Goal: Task Accomplishment & Management: Use online tool/utility

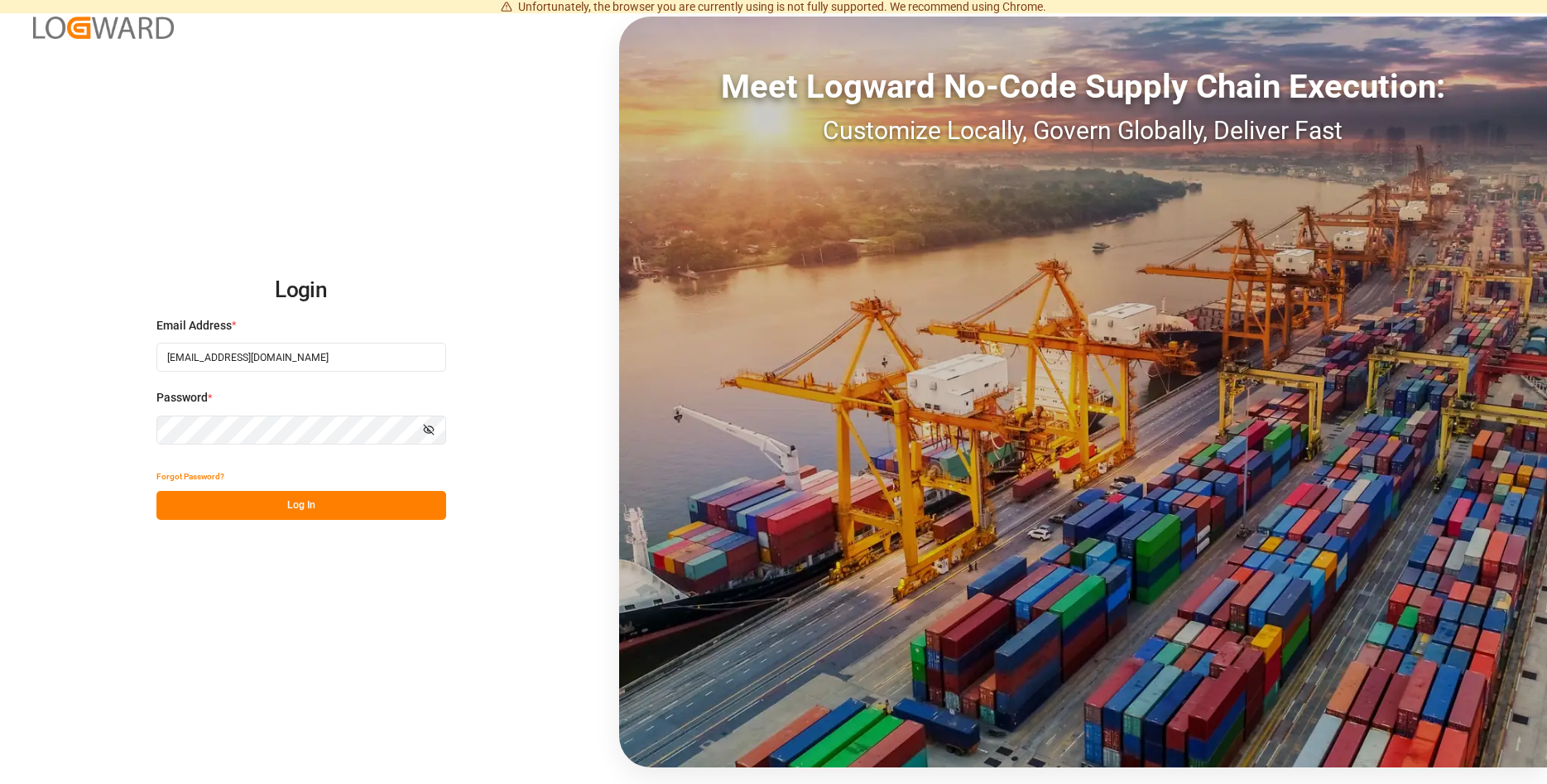
click at [317, 510] on button "Log In" at bounding box center [301, 505] width 289 height 29
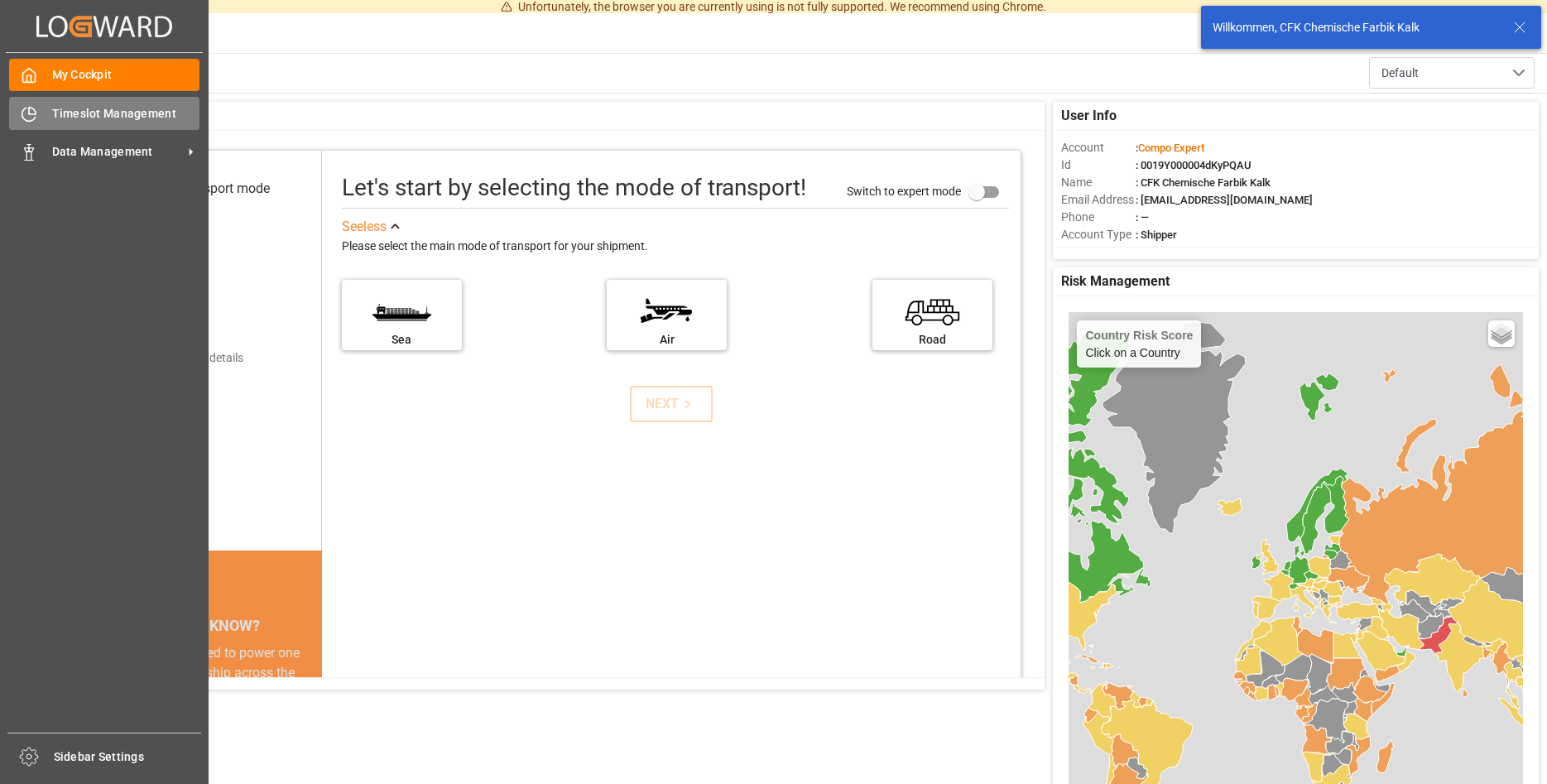
click at [108, 115] on span "Timeslot Management" at bounding box center [126, 113] width 148 height 17
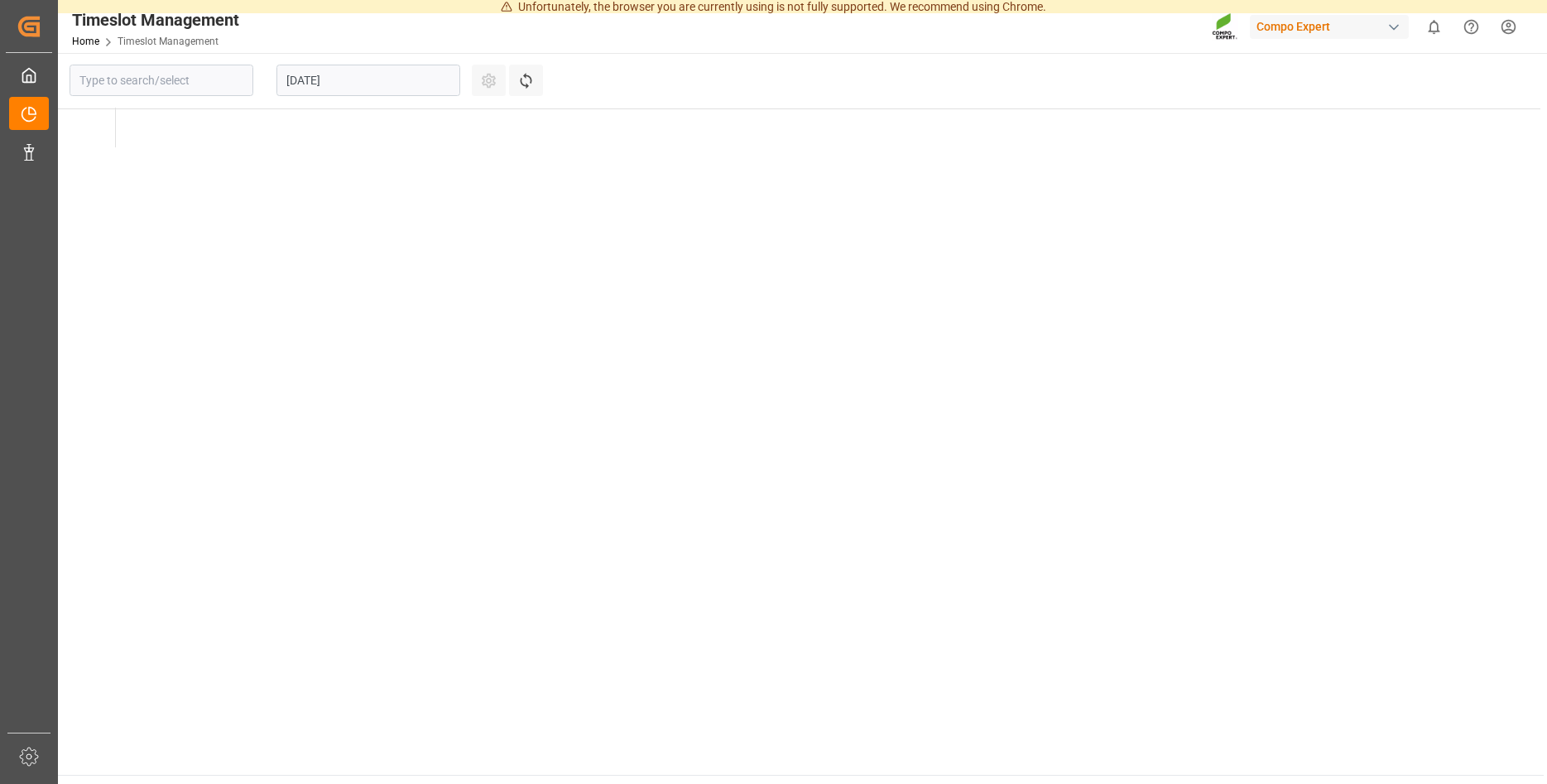
type input "Krefeld"
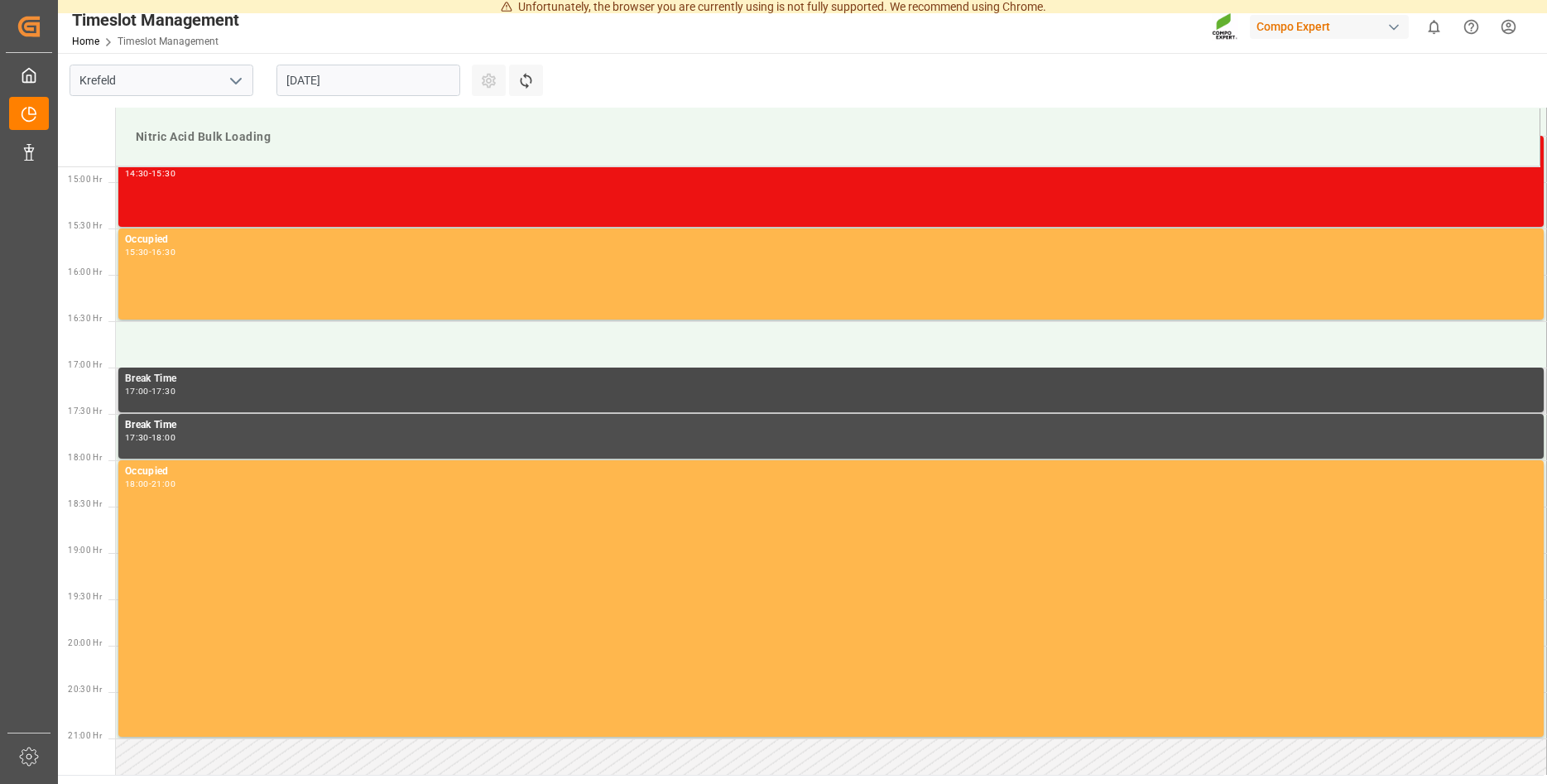
scroll to position [1379, 0]
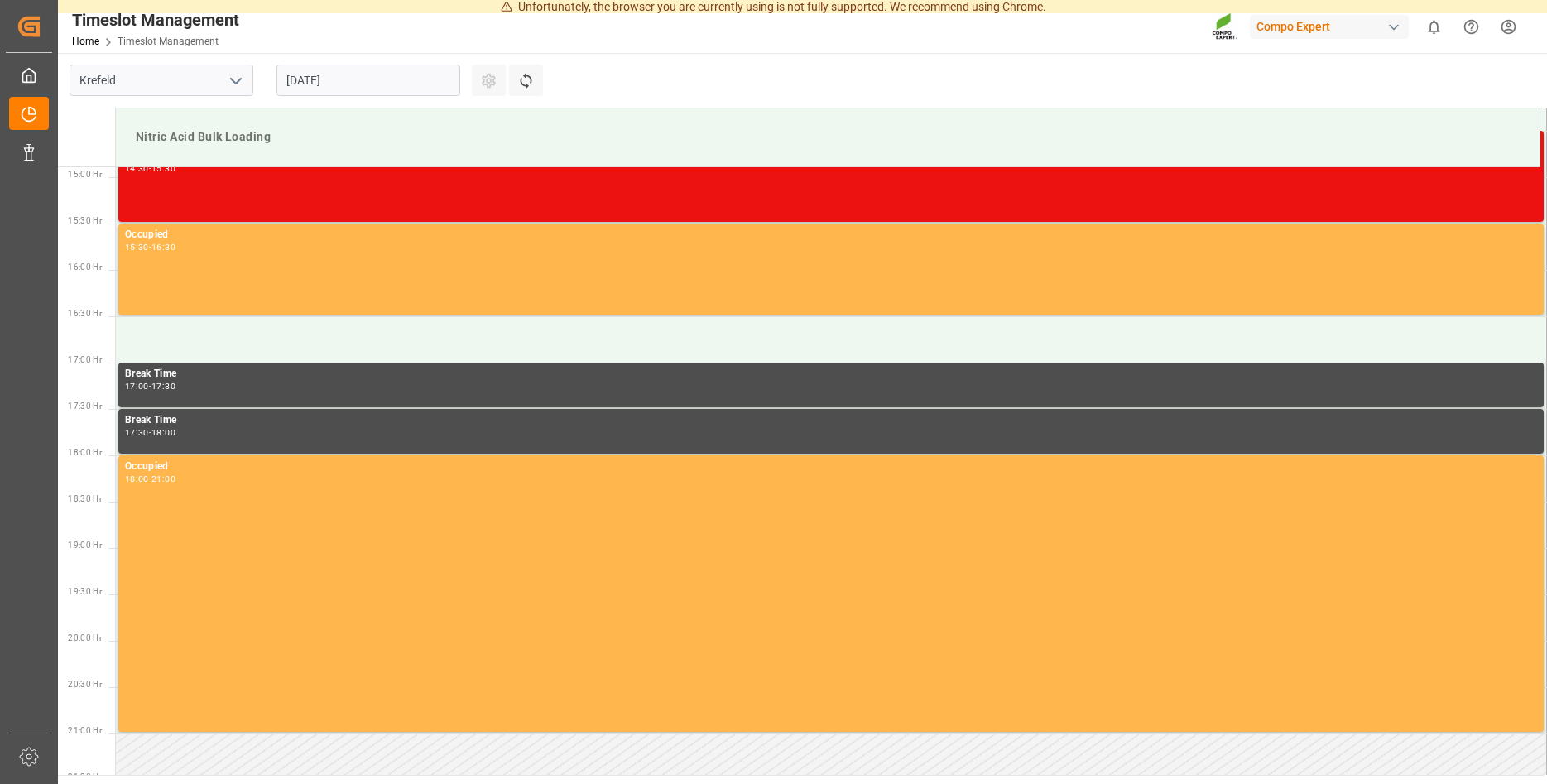
click at [402, 84] on input "[DATE]" at bounding box center [368, 80] width 184 height 31
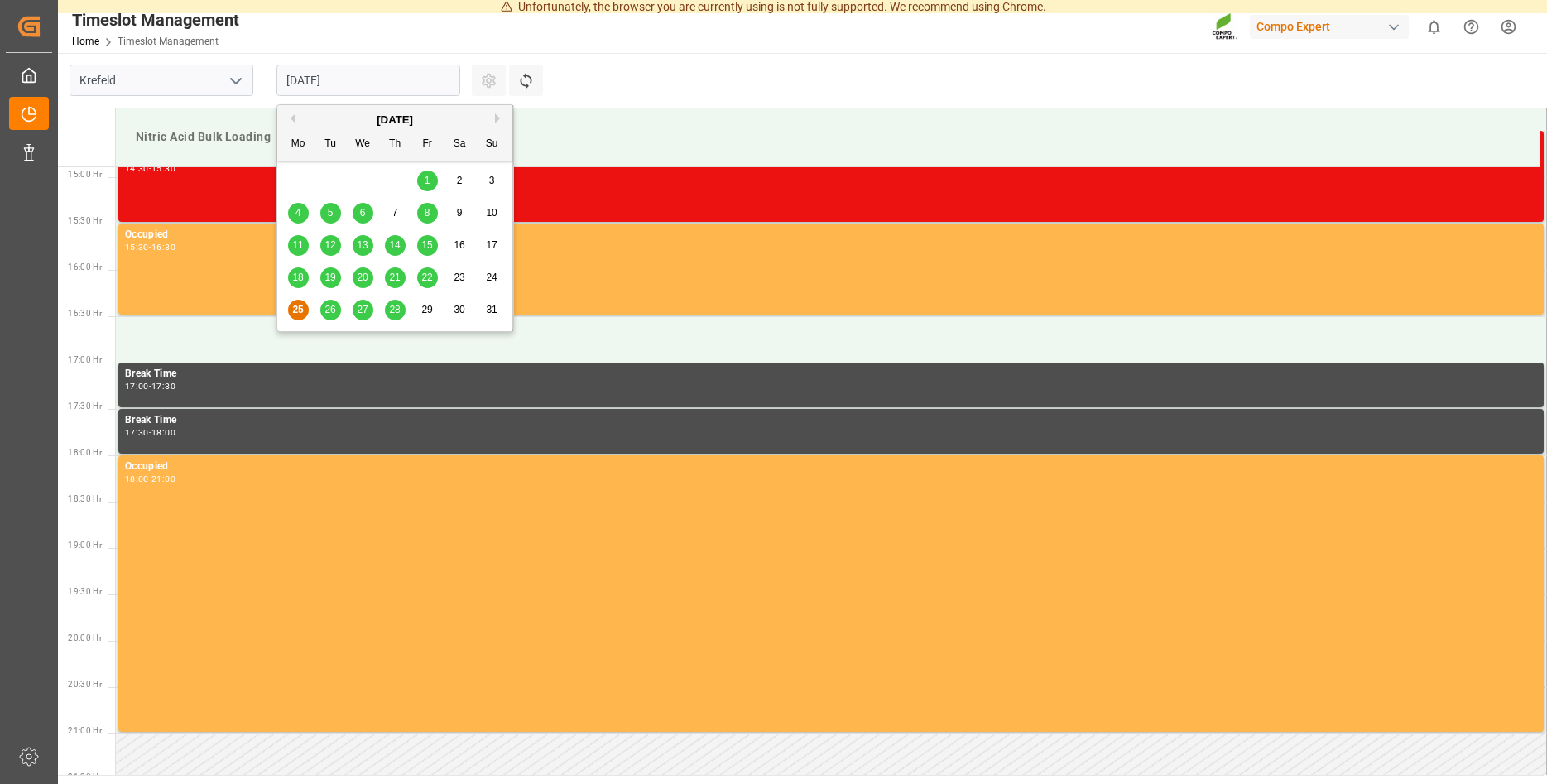
click at [362, 310] on span "27" at bounding box center [362, 309] width 11 height 12
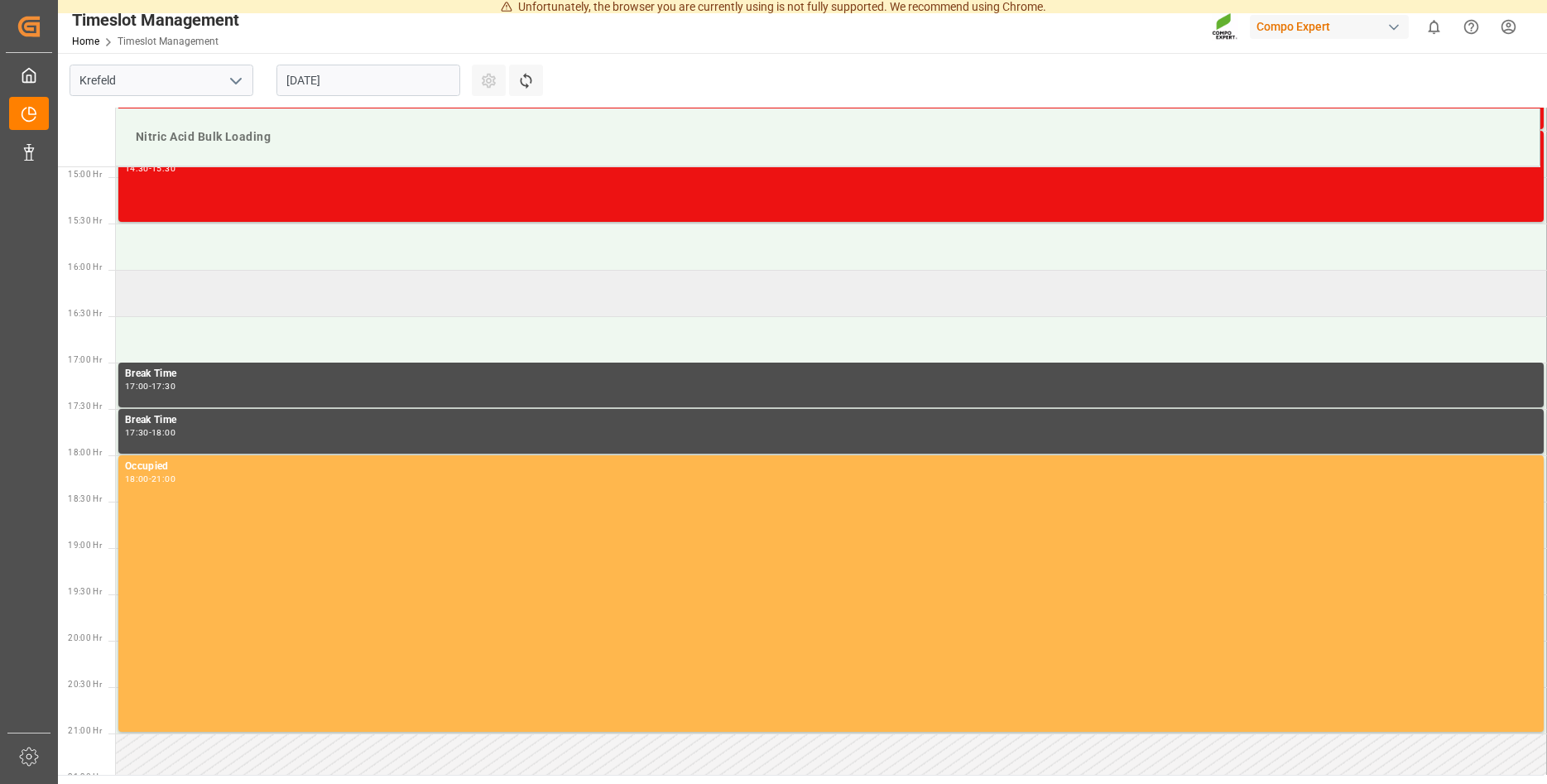
click at [137, 289] on td at bounding box center [831, 293] width 1431 height 47
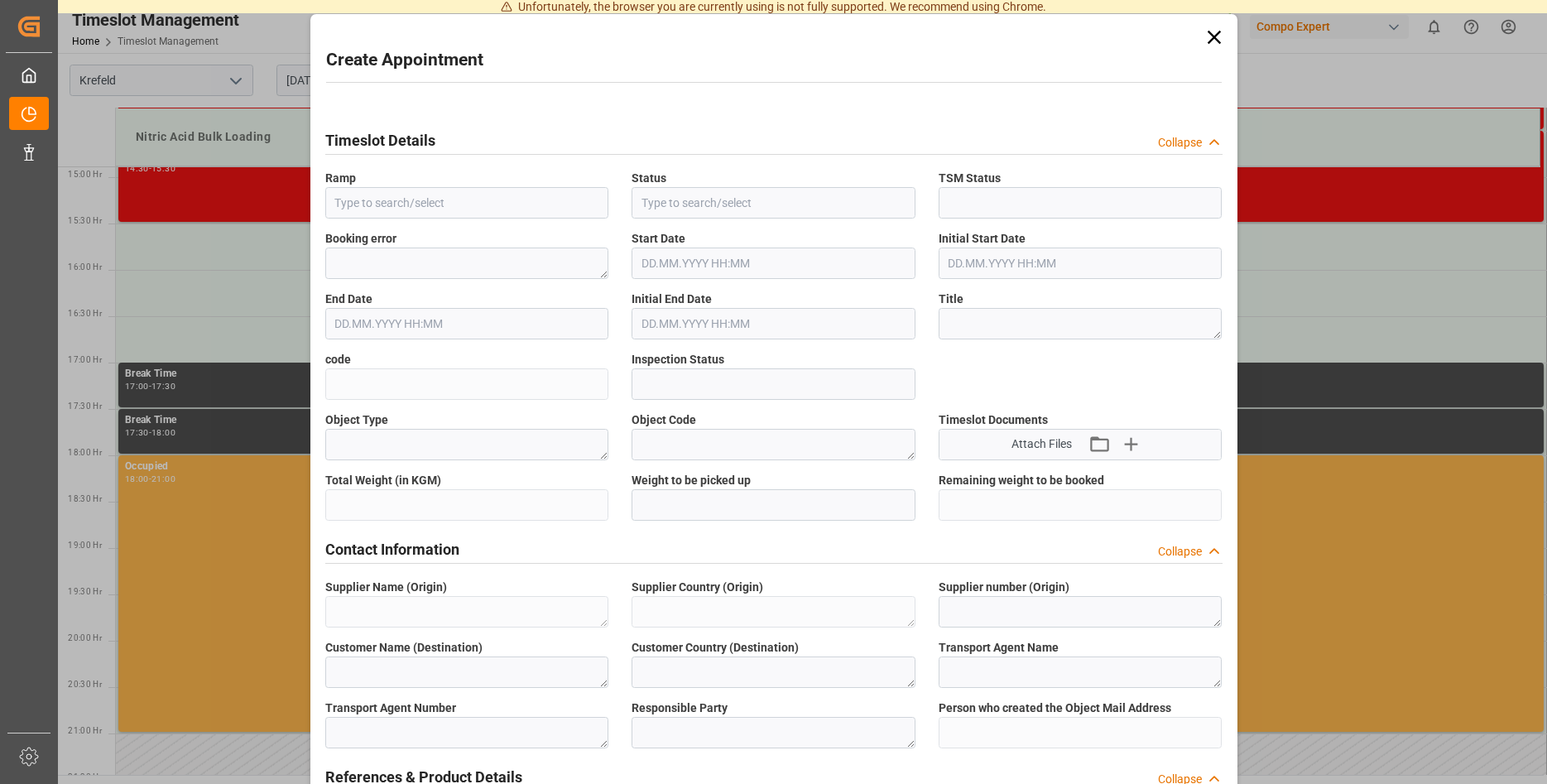
type input "Nitric Acid Bulk Loading"
type input "Booked"
type input "Open"
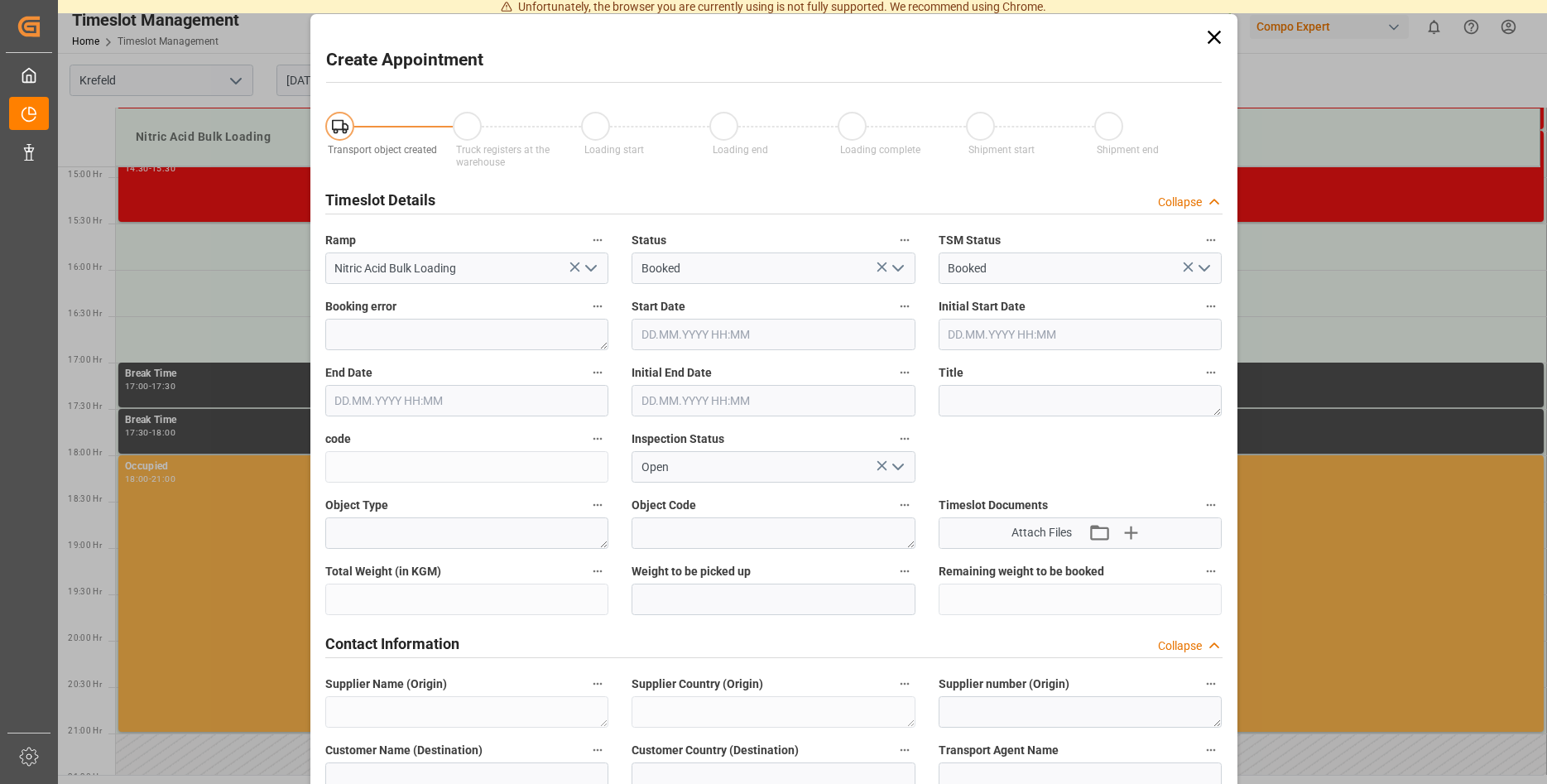
type input "[DATE] 16:00"
type input "[DATE] 16:30"
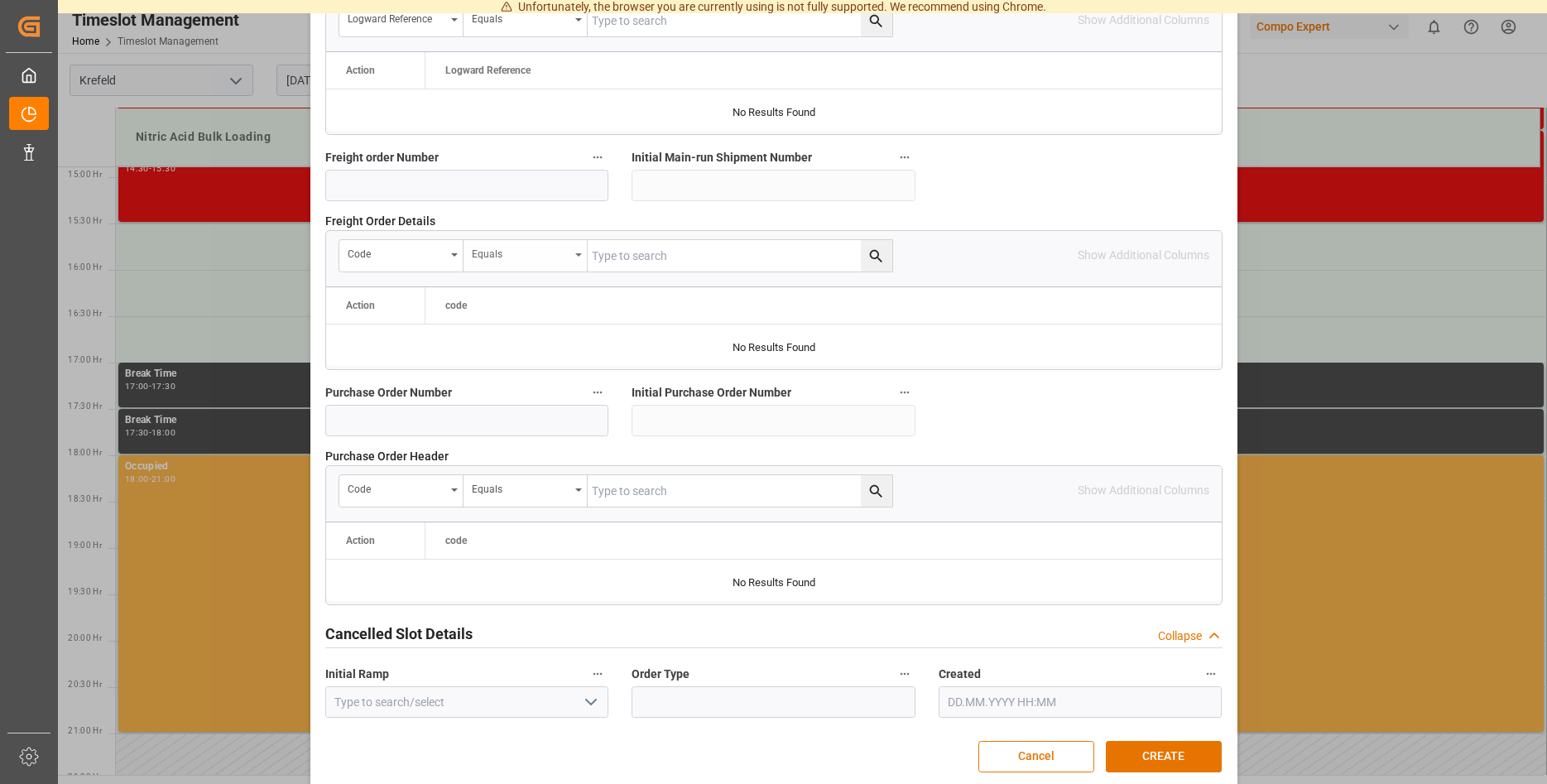
scroll to position [1513, 0]
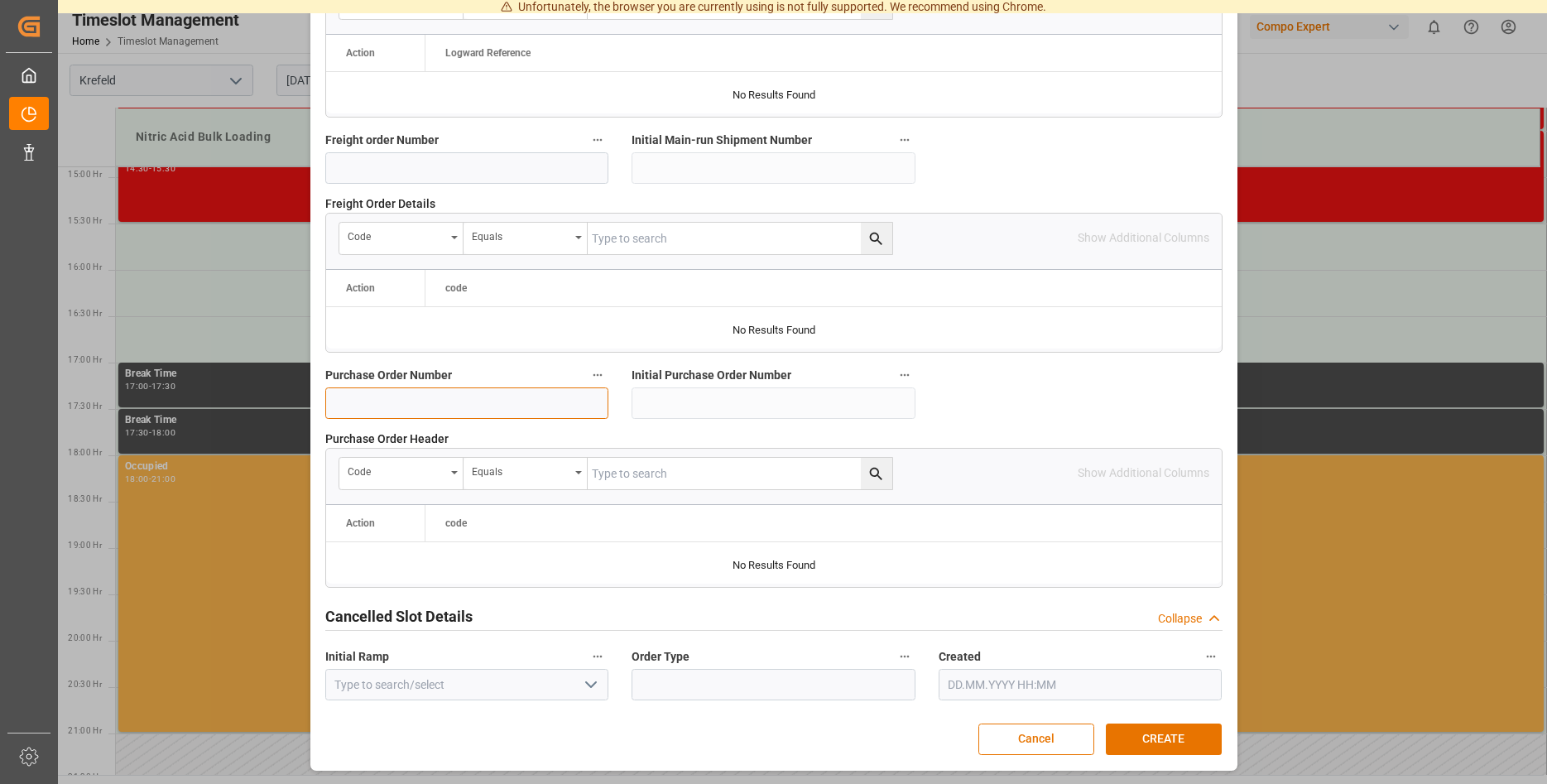
click at [446, 407] on input at bounding box center [467, 402] width 284 height 31
paste input "6100001350"
type input "6100001350"
click at [1184, 738] on button "CREATE" at bounding box center [1163, 738] width 116 height 31
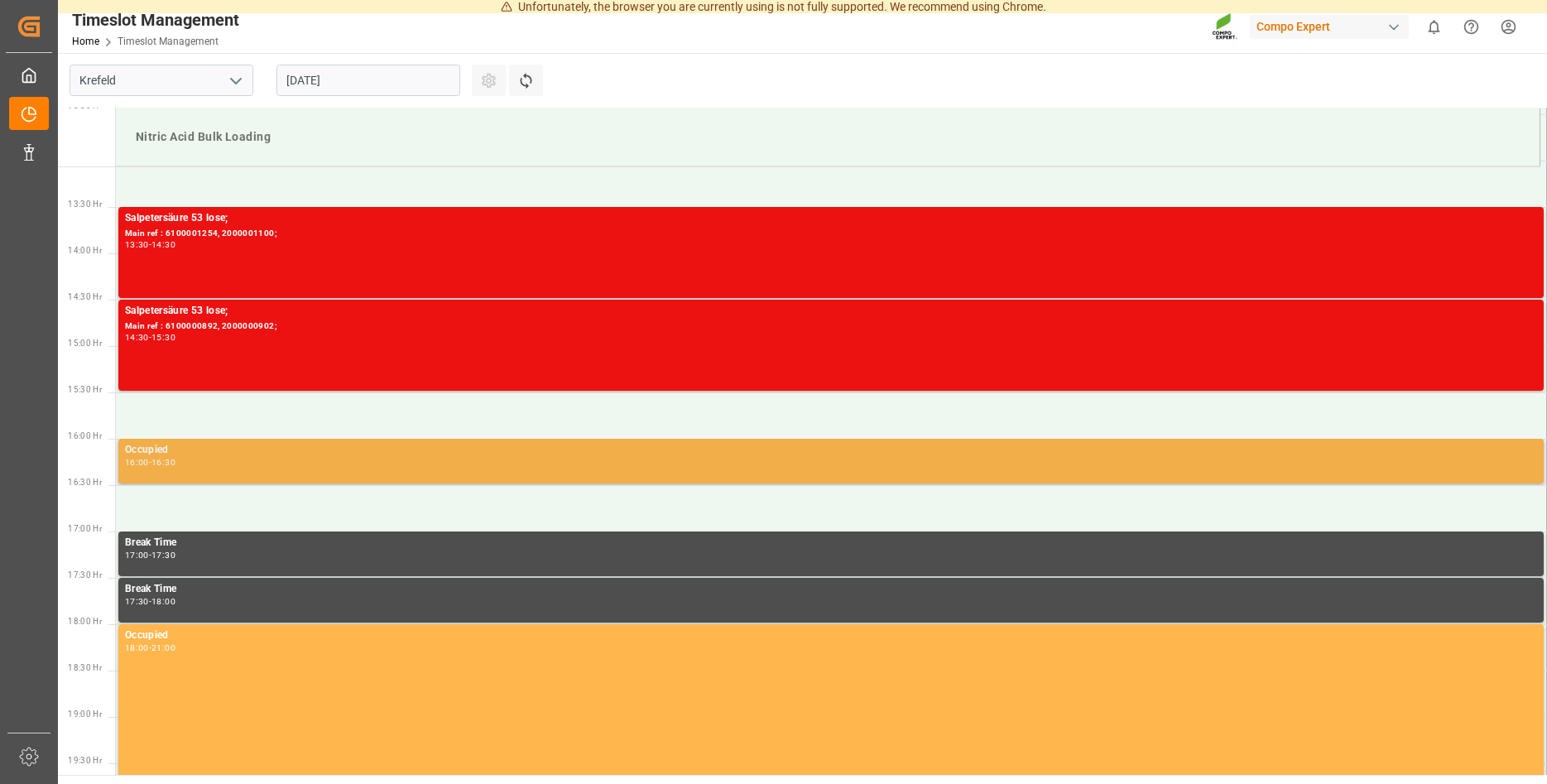
scroll to position [1042, 0]
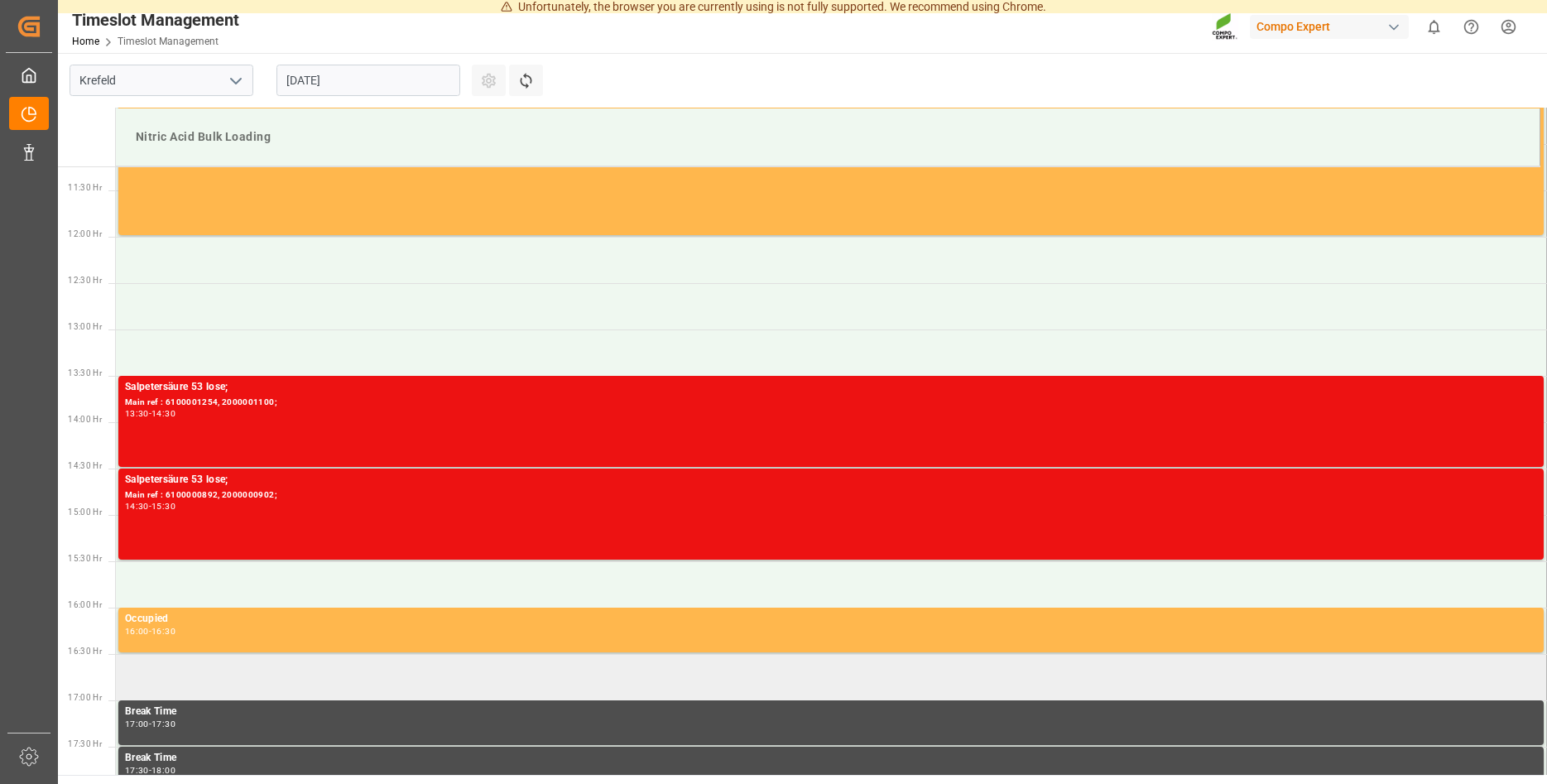
click at [188, 667] on td at bounding box center [831, 677] width 1431 height 47
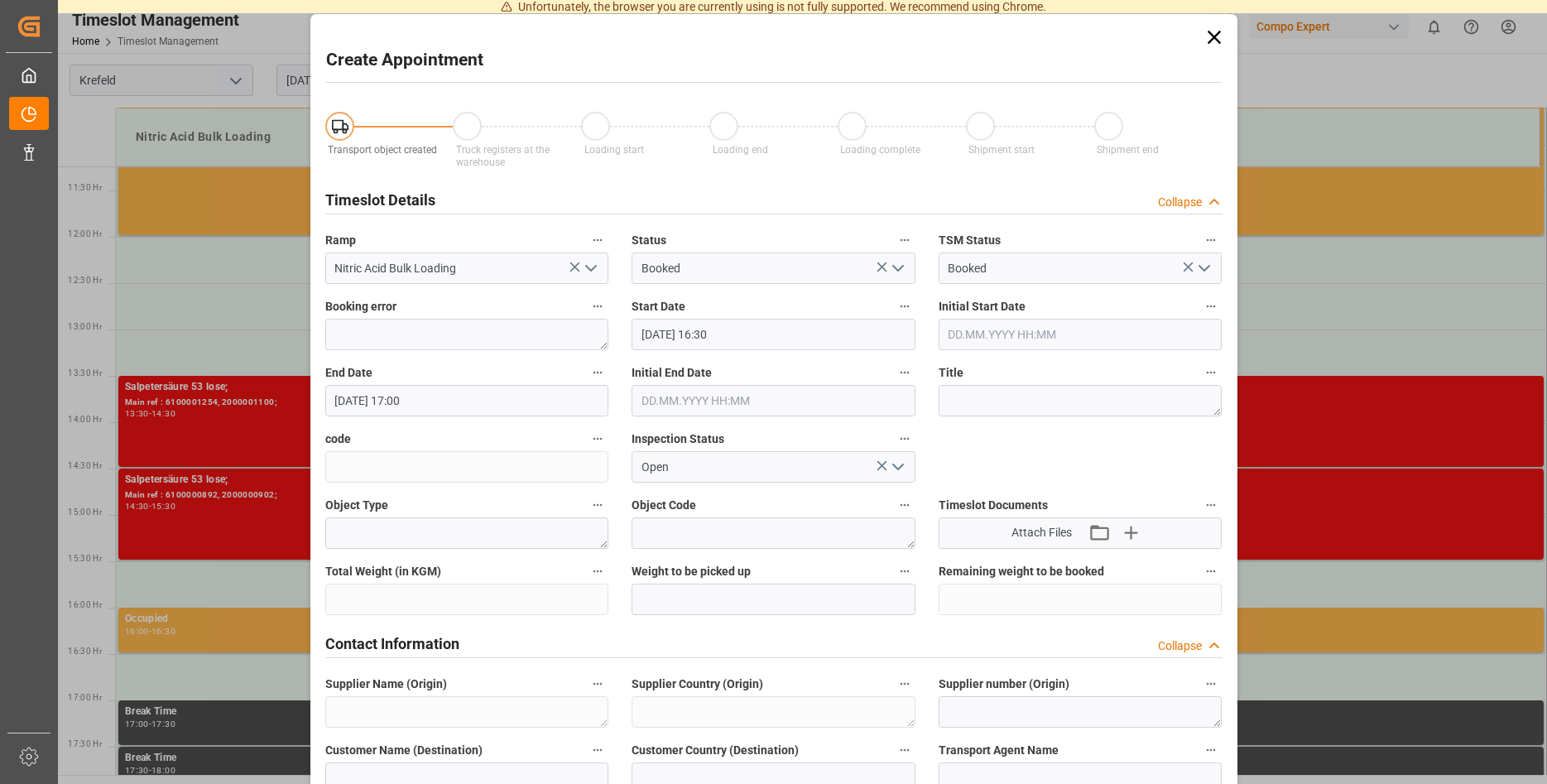
type input "[DATE] 16:30"
type input "[DATE] 17:00"
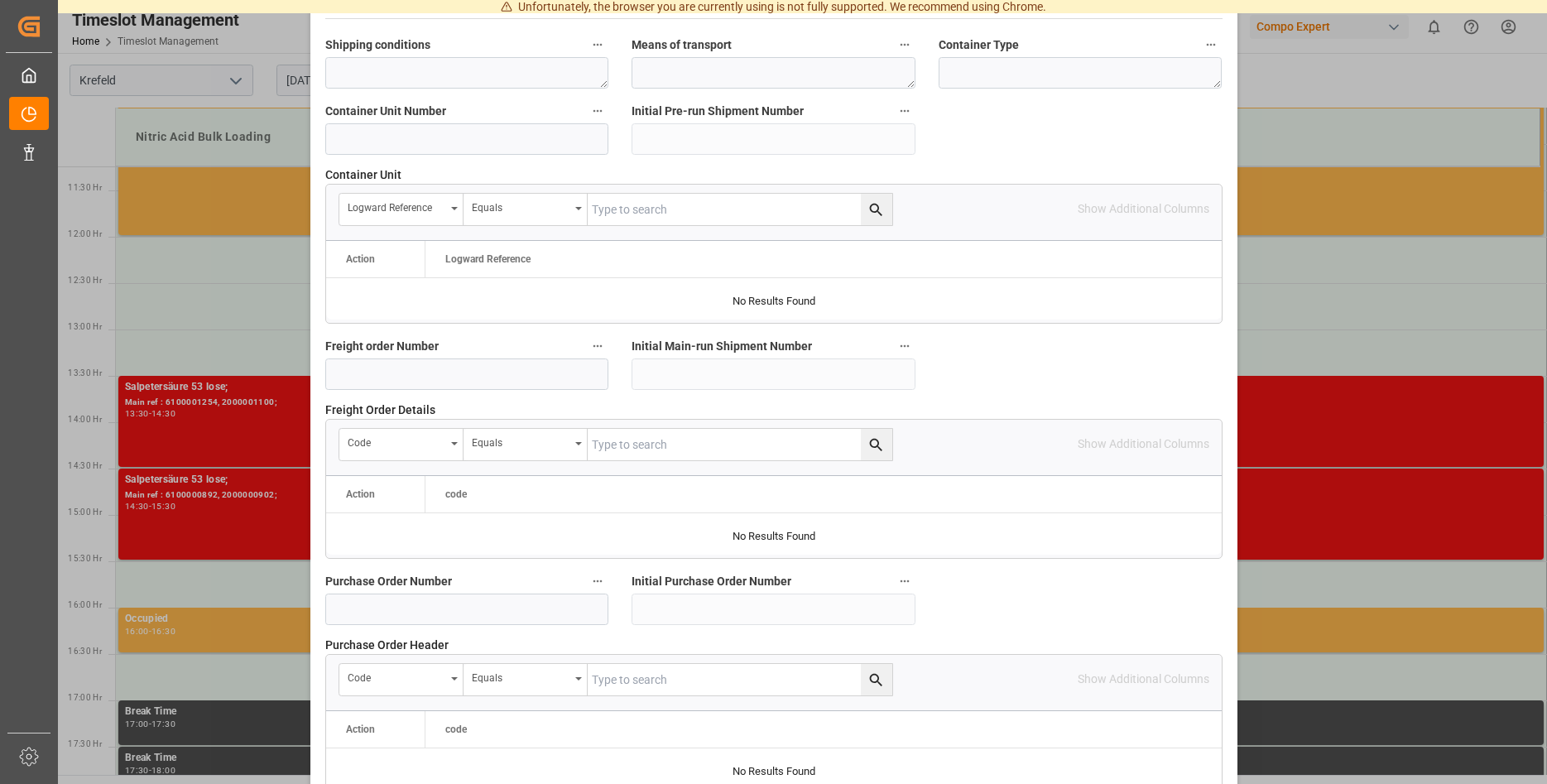
scroll to position [1351, 0]
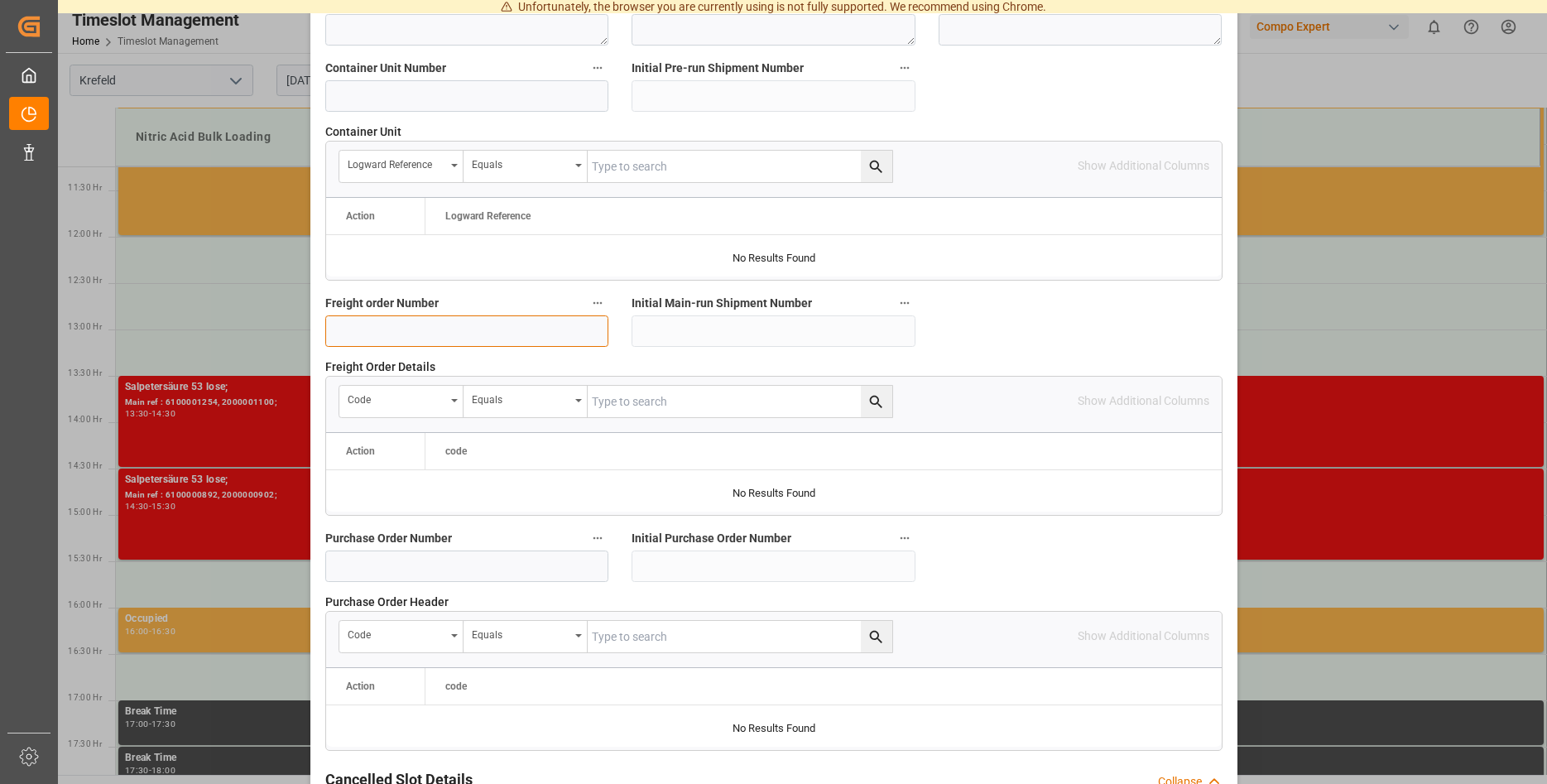
click at [394, 333] on input at bounding box center [467, 330] width 284 height 31
paste input "6100001350"
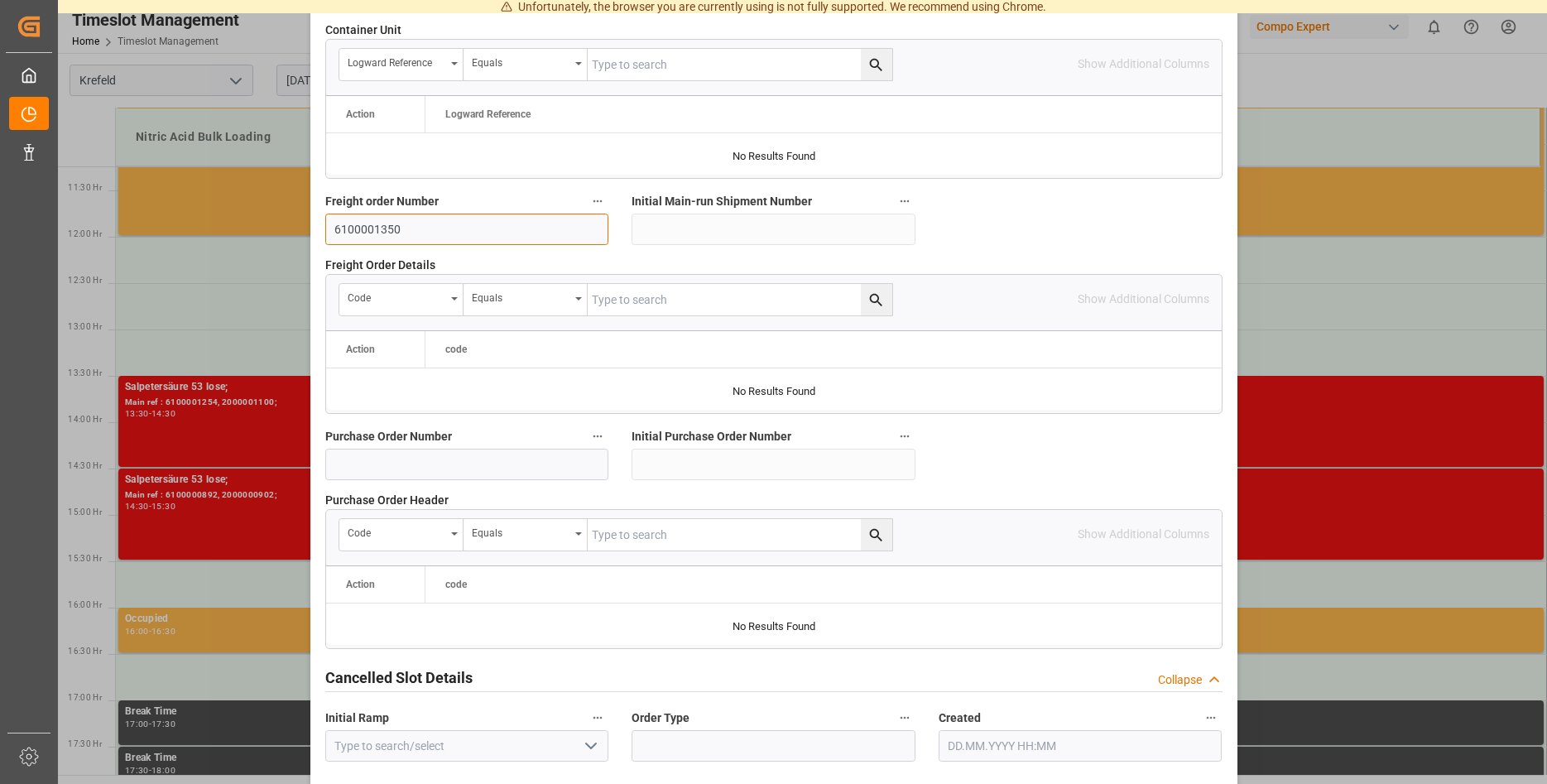
scroll to position [1513, 0]
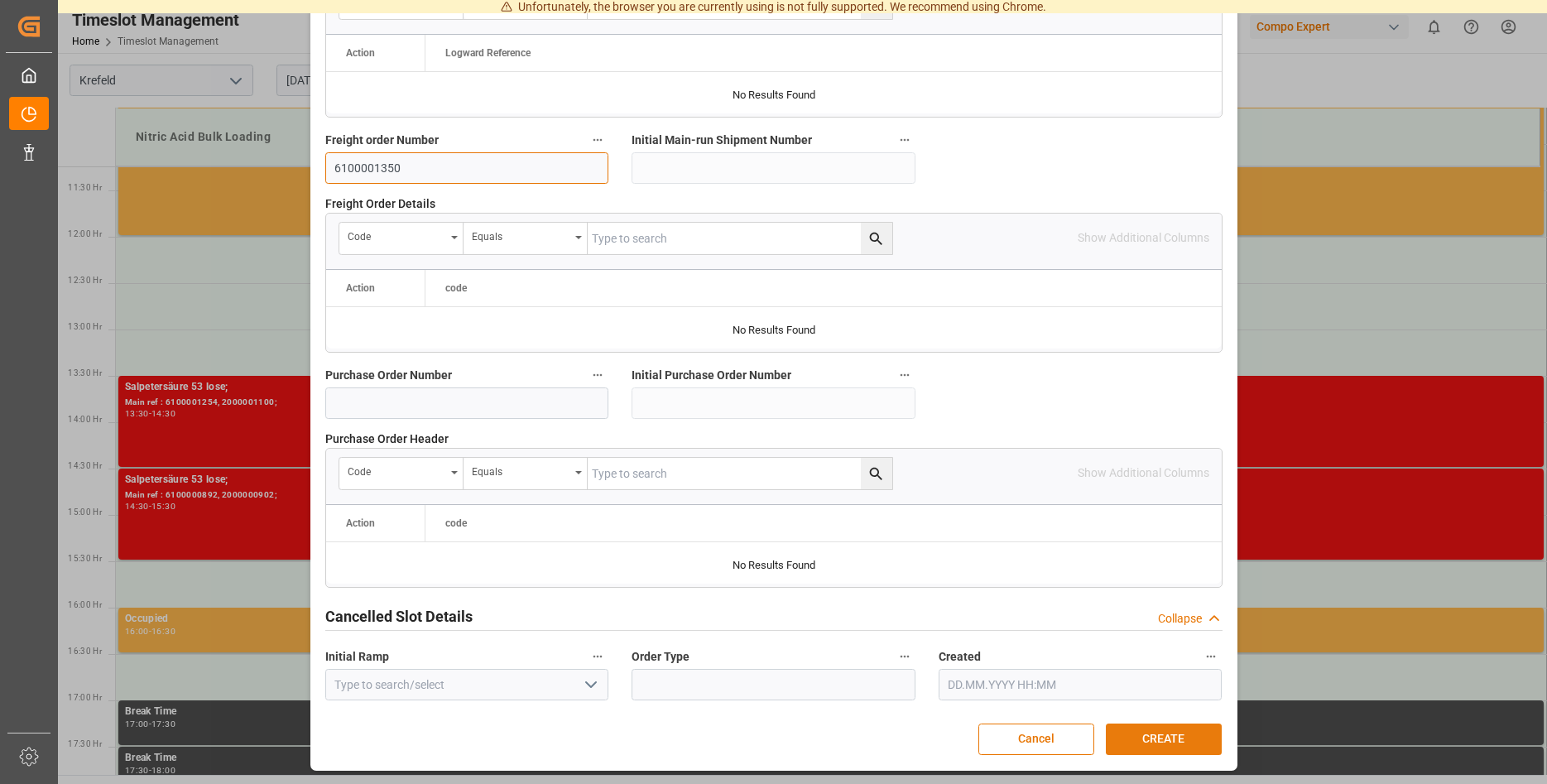
type input "6100001350"
click at [1180, 739] on button "CREATE" at bounding box center [1163, 738] width 116 height 31
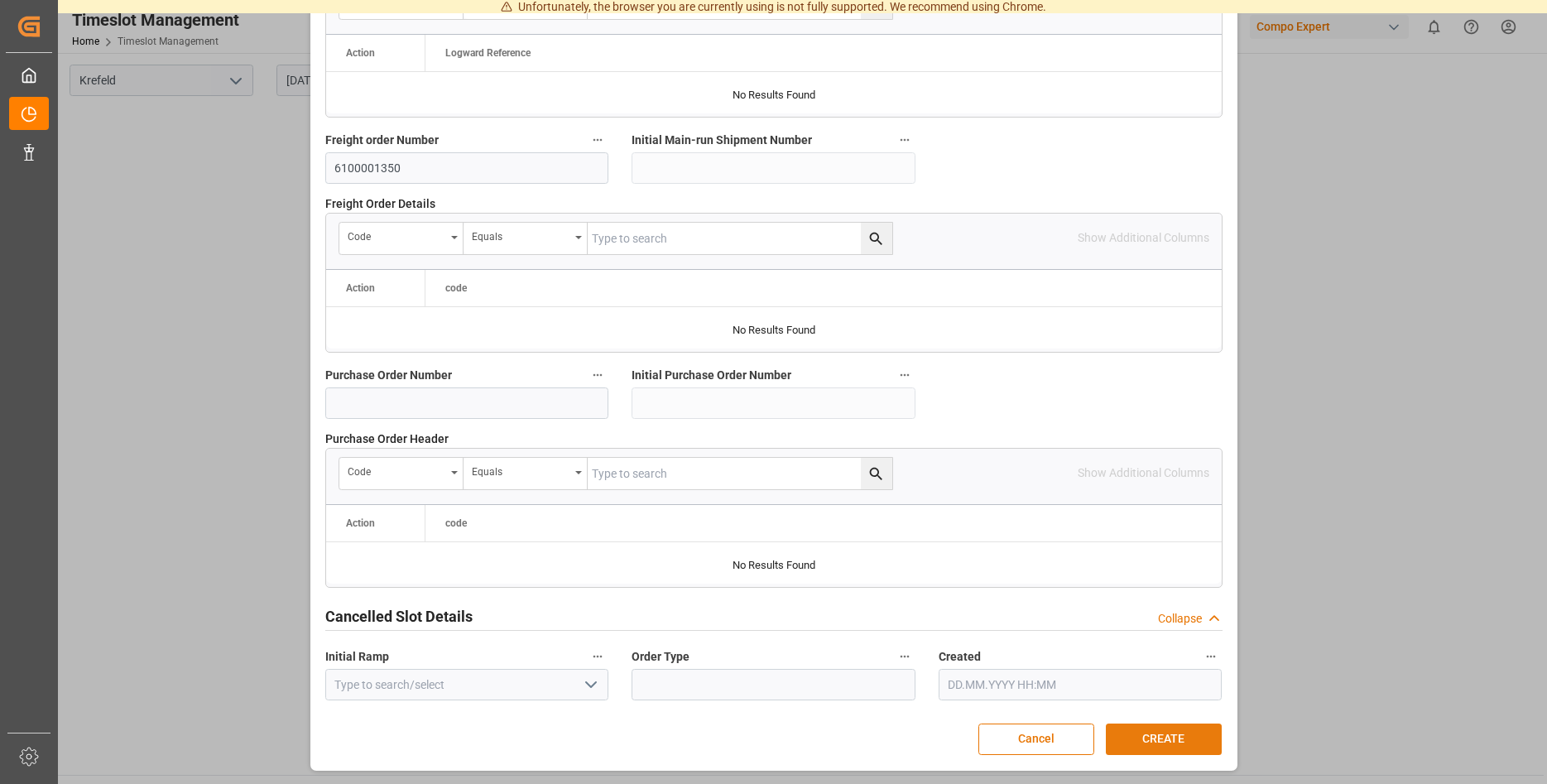
click at [1171, 728] on button "CREATE" at bounding box center [1163, 738] width 116 height 31
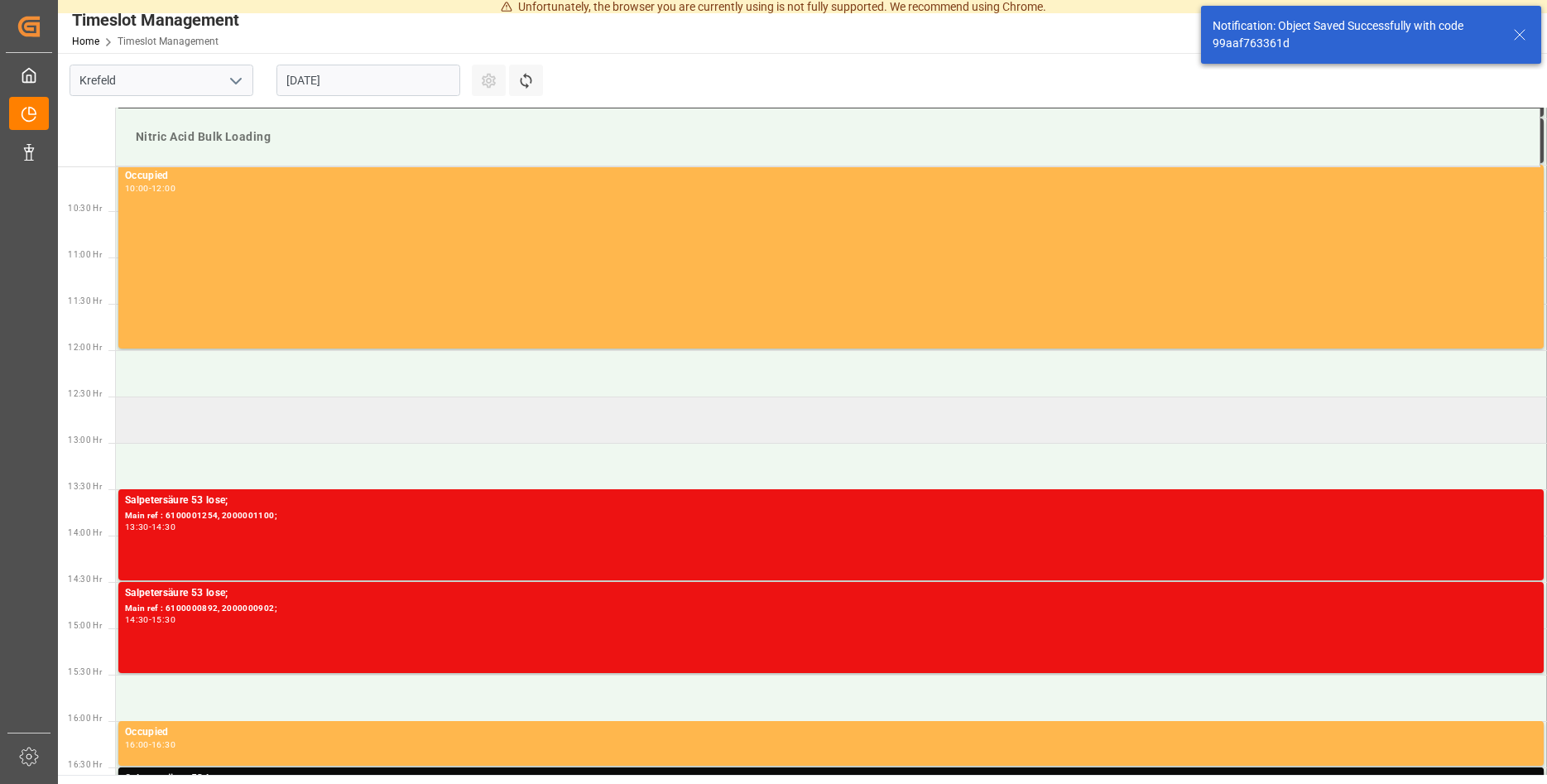
scroll to position [1182, 0]
